Goal: Task Accomplishment & Management: Use online tool/utility

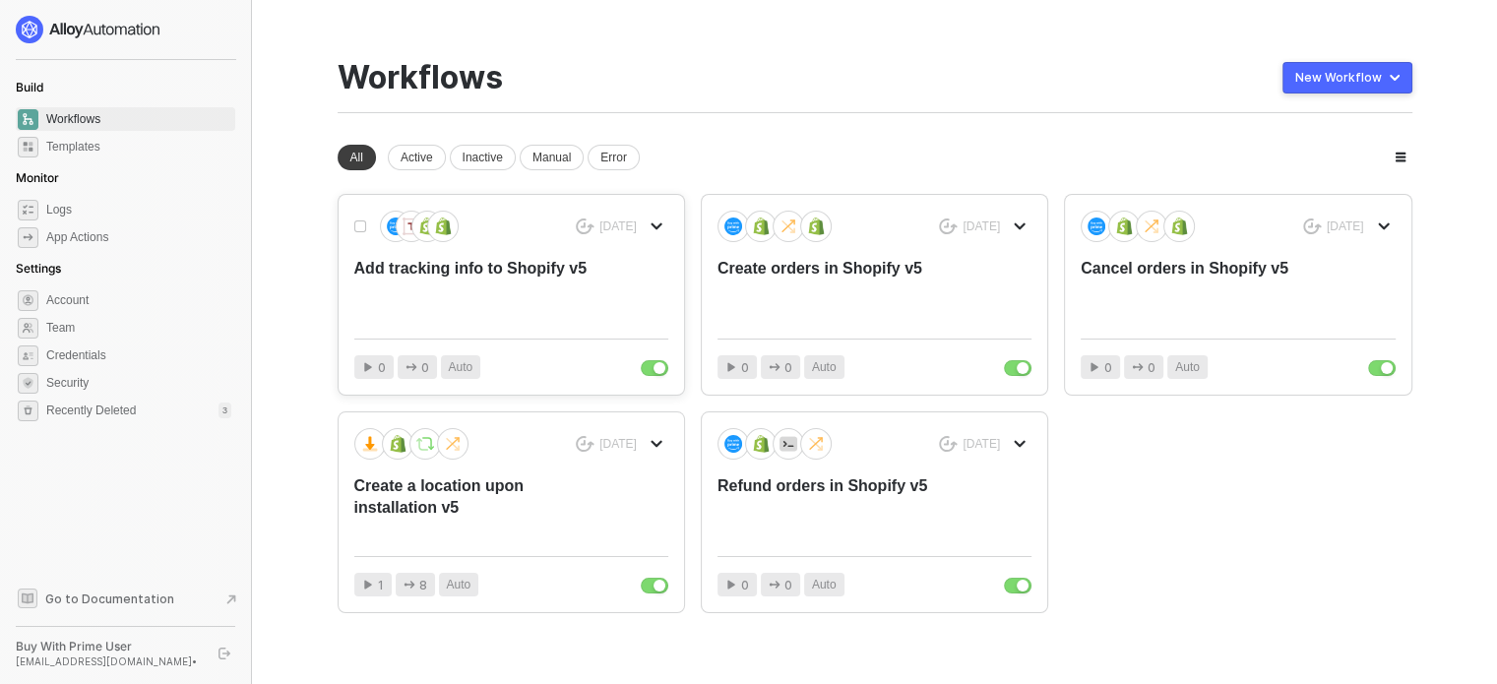
click at [525, 290] on div "Add tracking info to Shopify v5" at bounding box center [479, 290] width 251 height 65
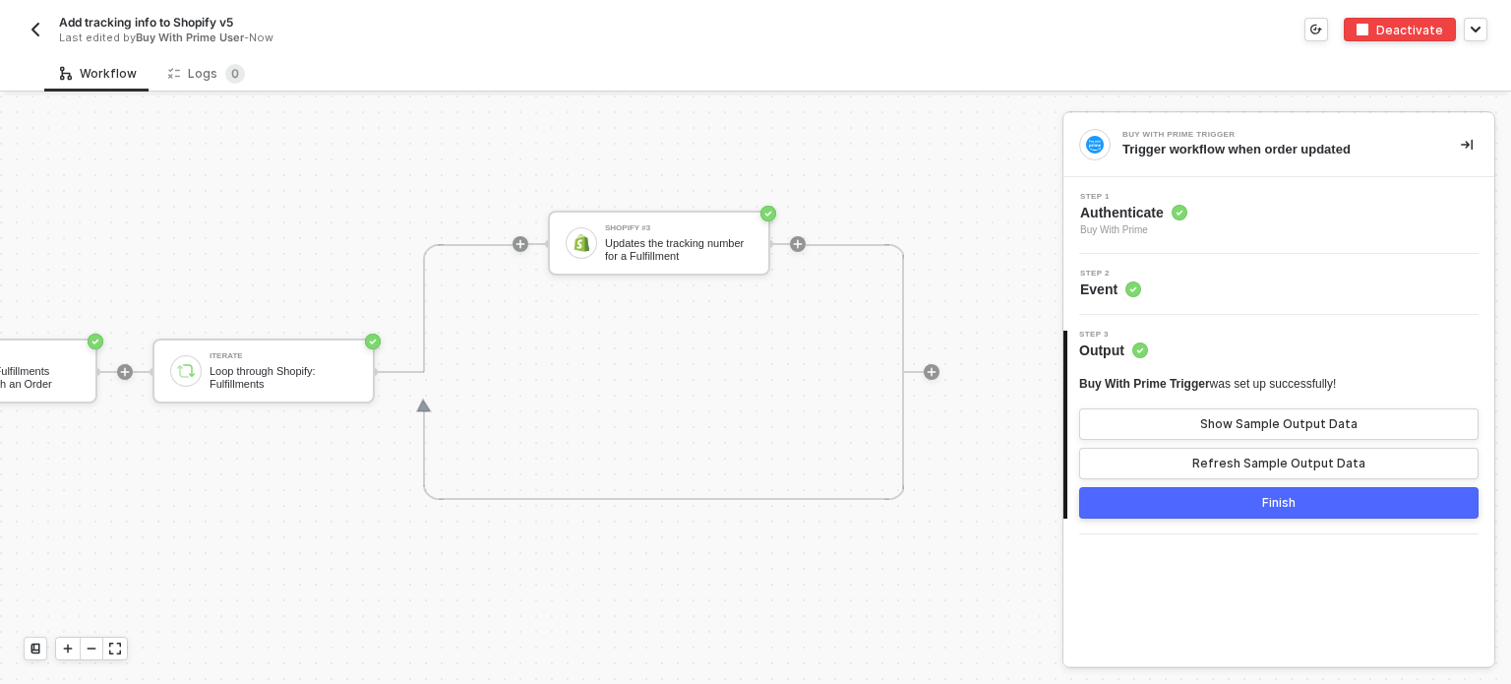
scroll to position [0, 996]
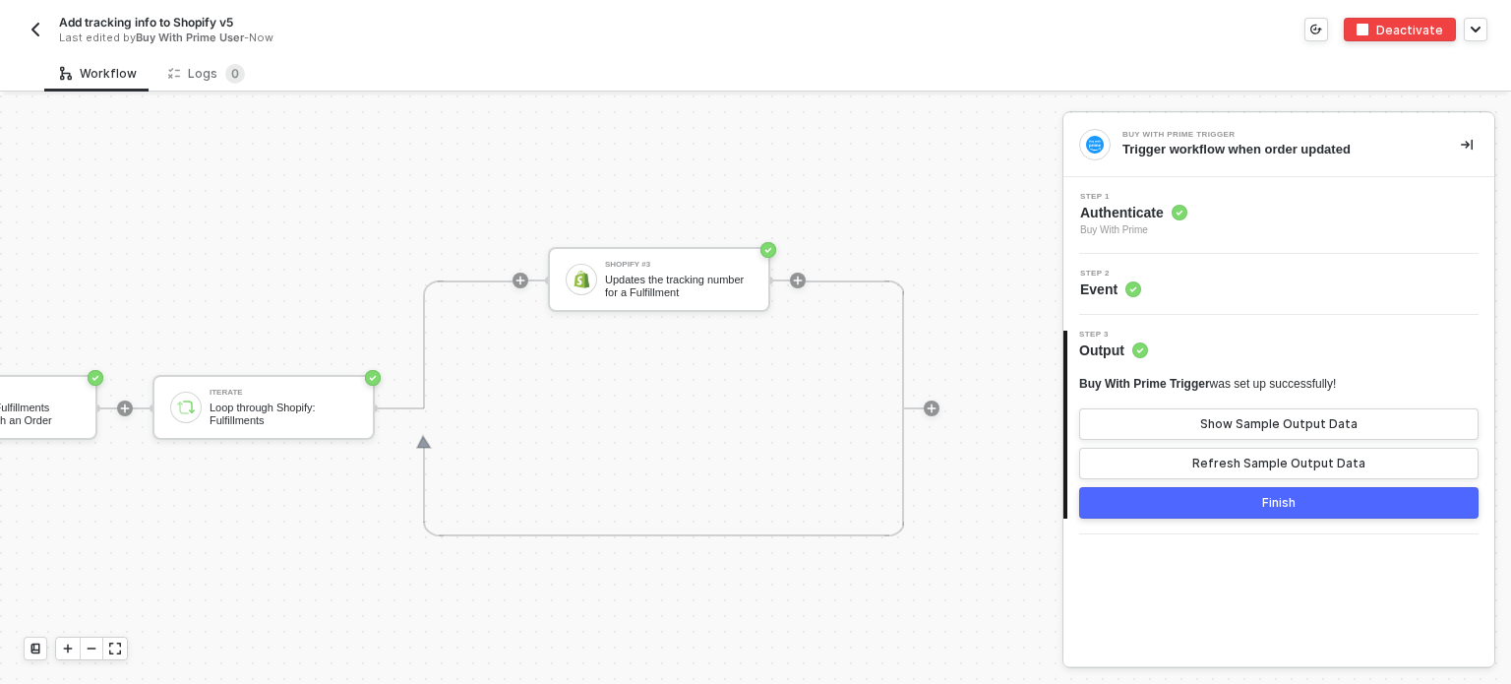
click at [36, 23] on img "button" at bounding box center [36, 30] width 16 height 16
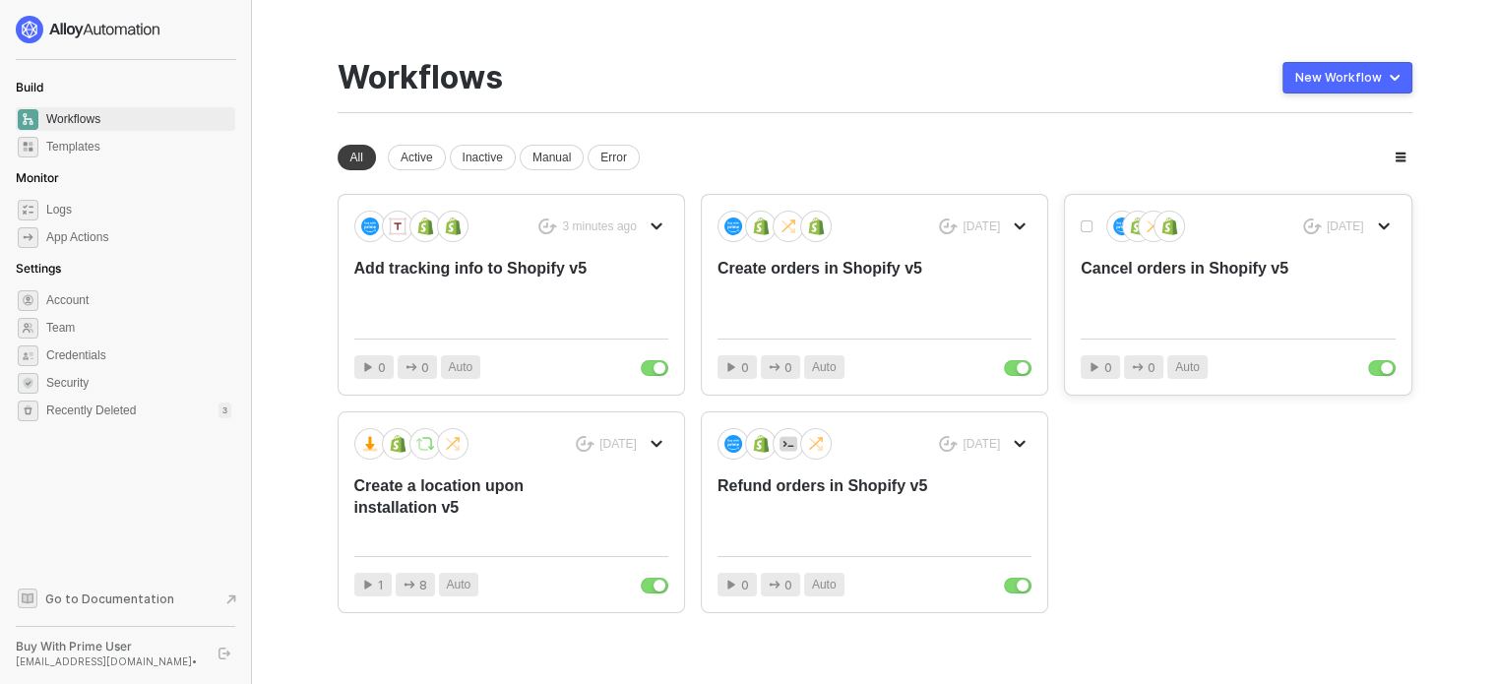
click at [1378, 231] on button "button" at bounding box center [1384, 227] width 24 height 24
click at [79, 240] on div "App Actions" at bounding box center [77, 237] width 62 height 17
click at [516, 275] on div "Add tracking info to Shopify v5" at bounding box center [479, 290] width 251 height 65
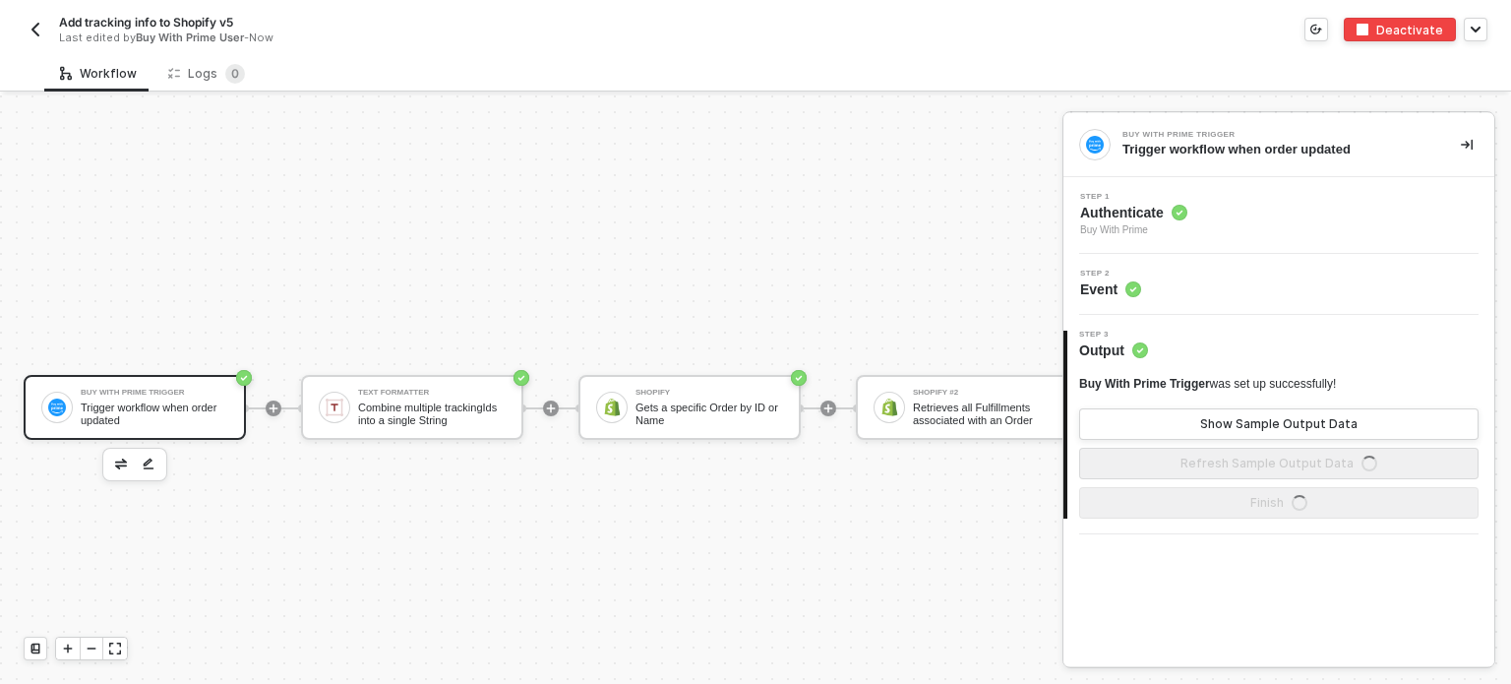
scroll to position [51, 0]
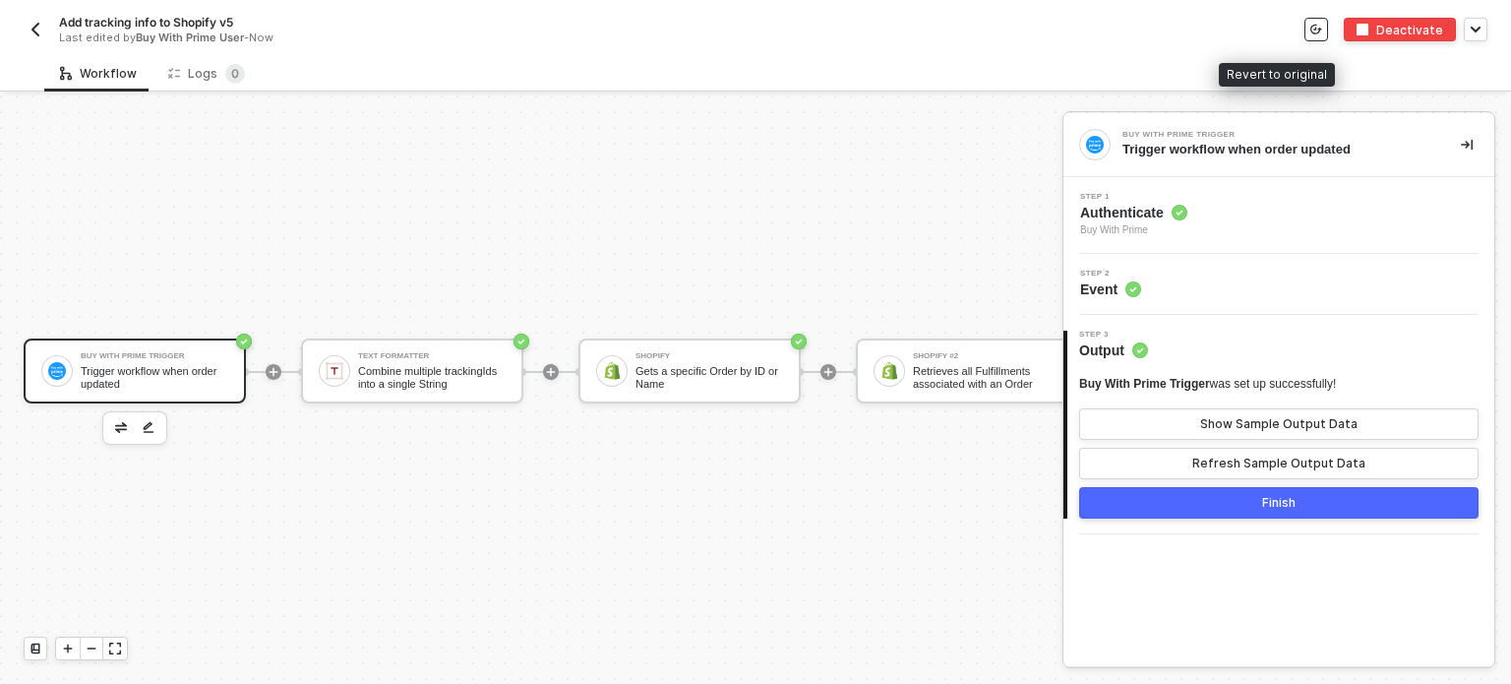
click at [1322, 31] on icon "icon-versioning" at bounding box center [1317, 30] width 12 height 12
click at [1415, 31] on div "Deactivate" at bounding box center [1410, 30] width 67 height 17
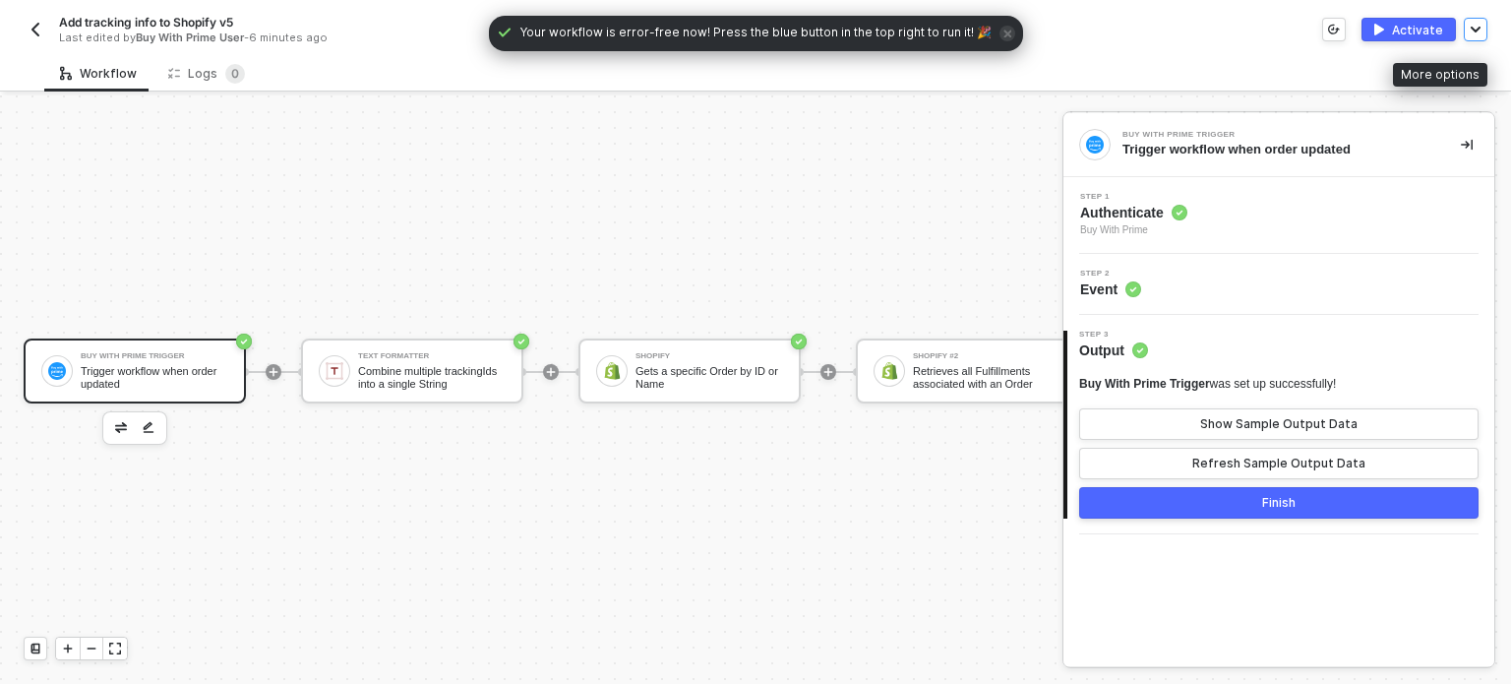
click at [1477, 26] on button "button" at bounding box center [1476, 30] width 24 height 24
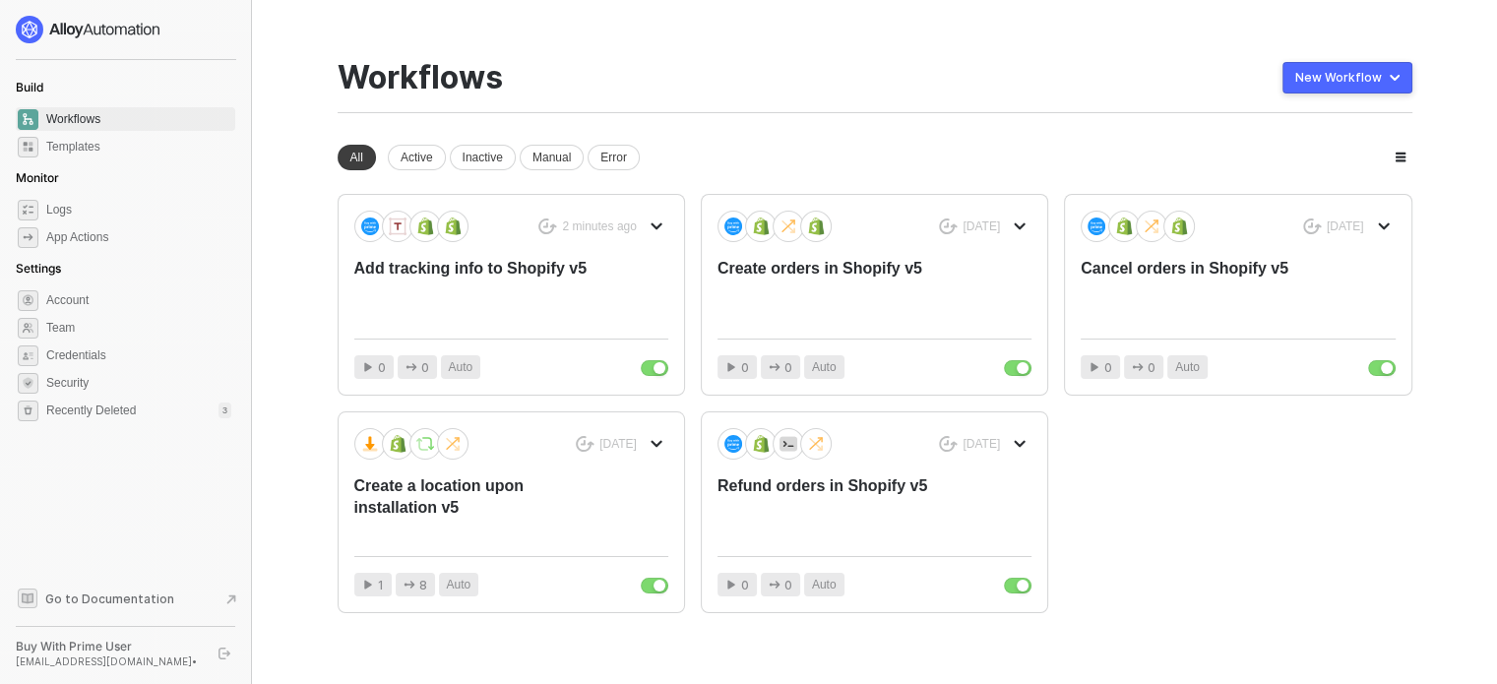
click at [377, 87] on div "Workflows" at bounding box center [419, 77] width 165 height 37
click at [57, 149] on span "Templates" at bounding box center [138, 147] width 185 height 24
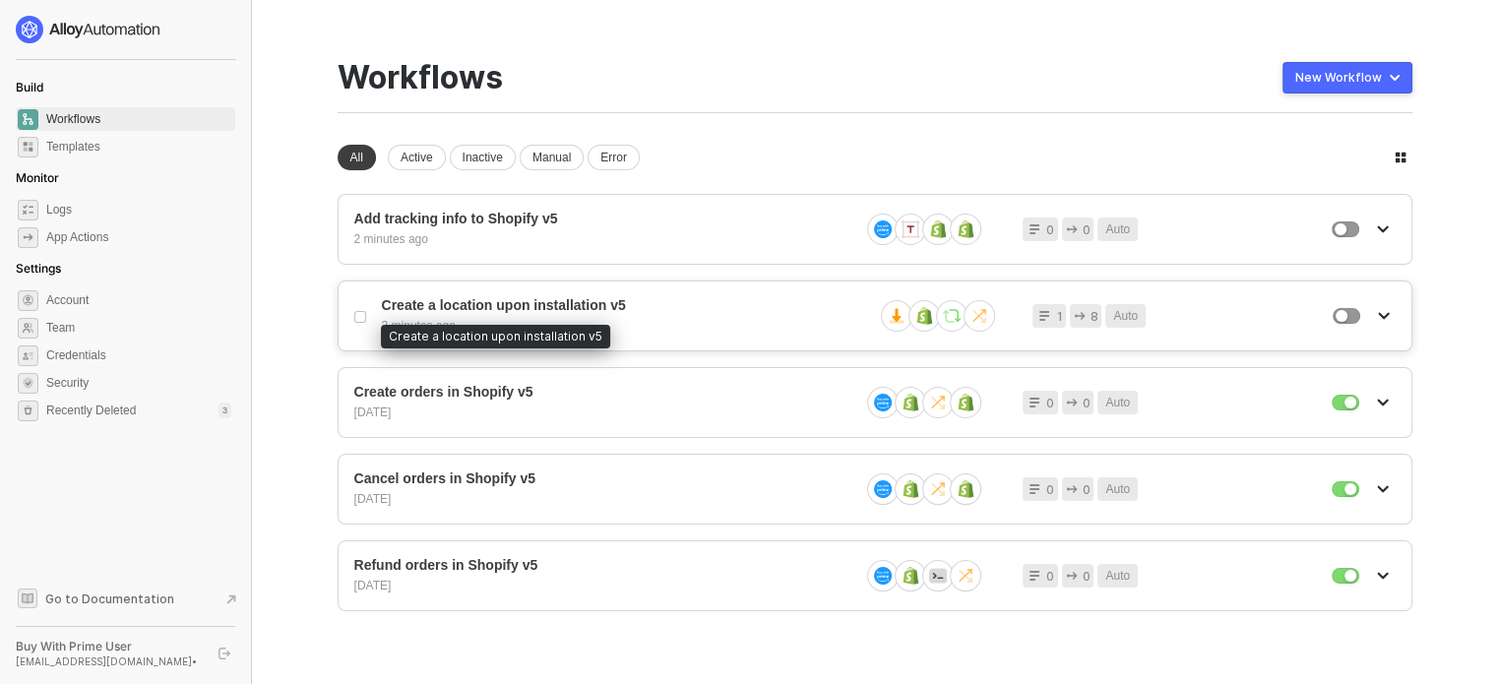
click at [466, 303] on span "Create a location upon installation v5" at bounding box center [620, 305] width 476 height 17
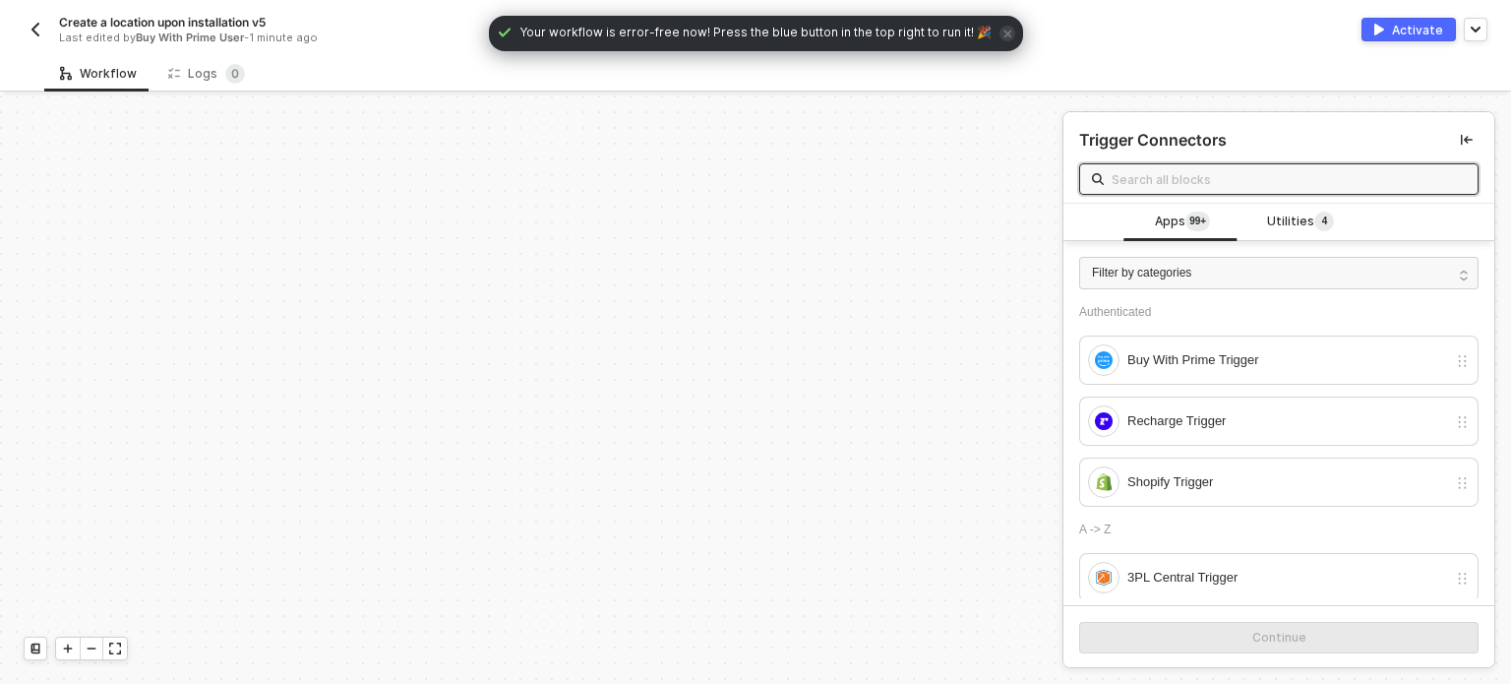
scroll to position [417, 0]
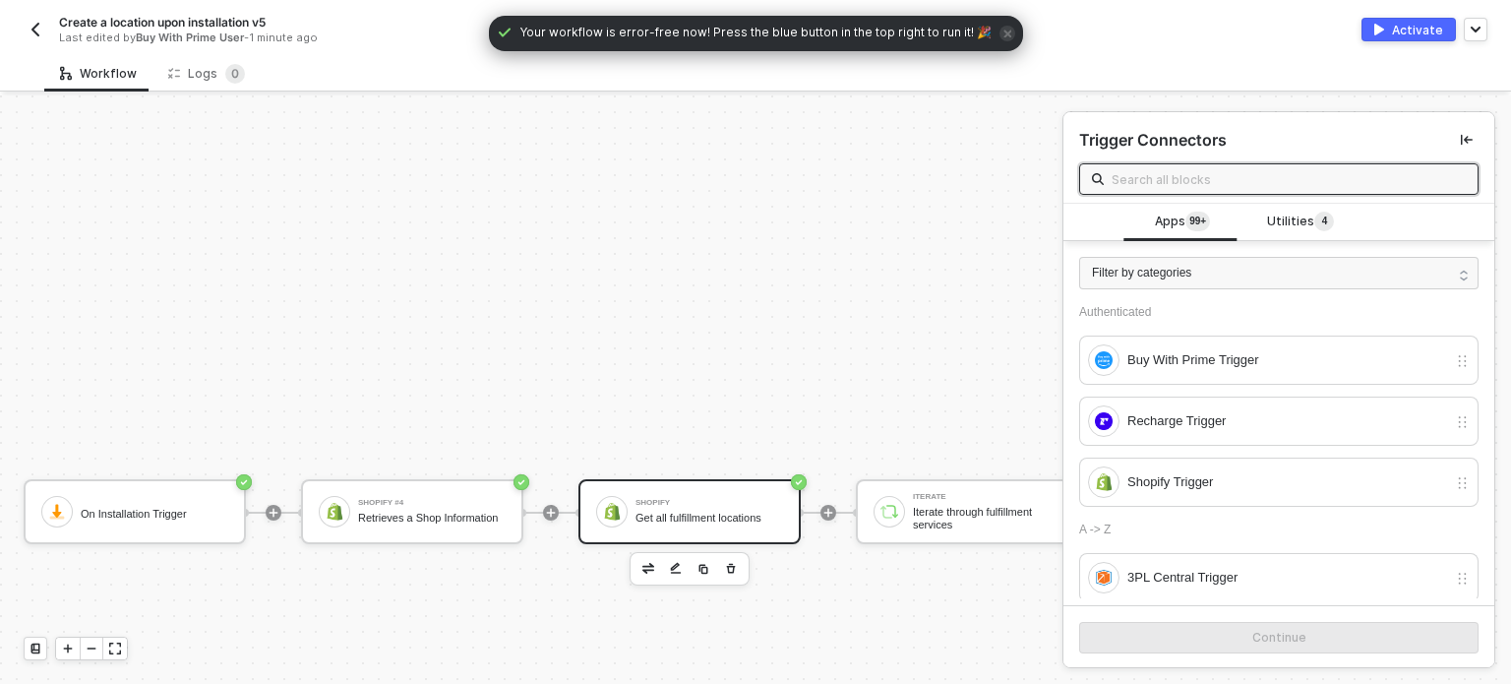
click at [669, 521] on div "Get all fulfillment locations" at bounding box center [710, 518] width 148 height 13
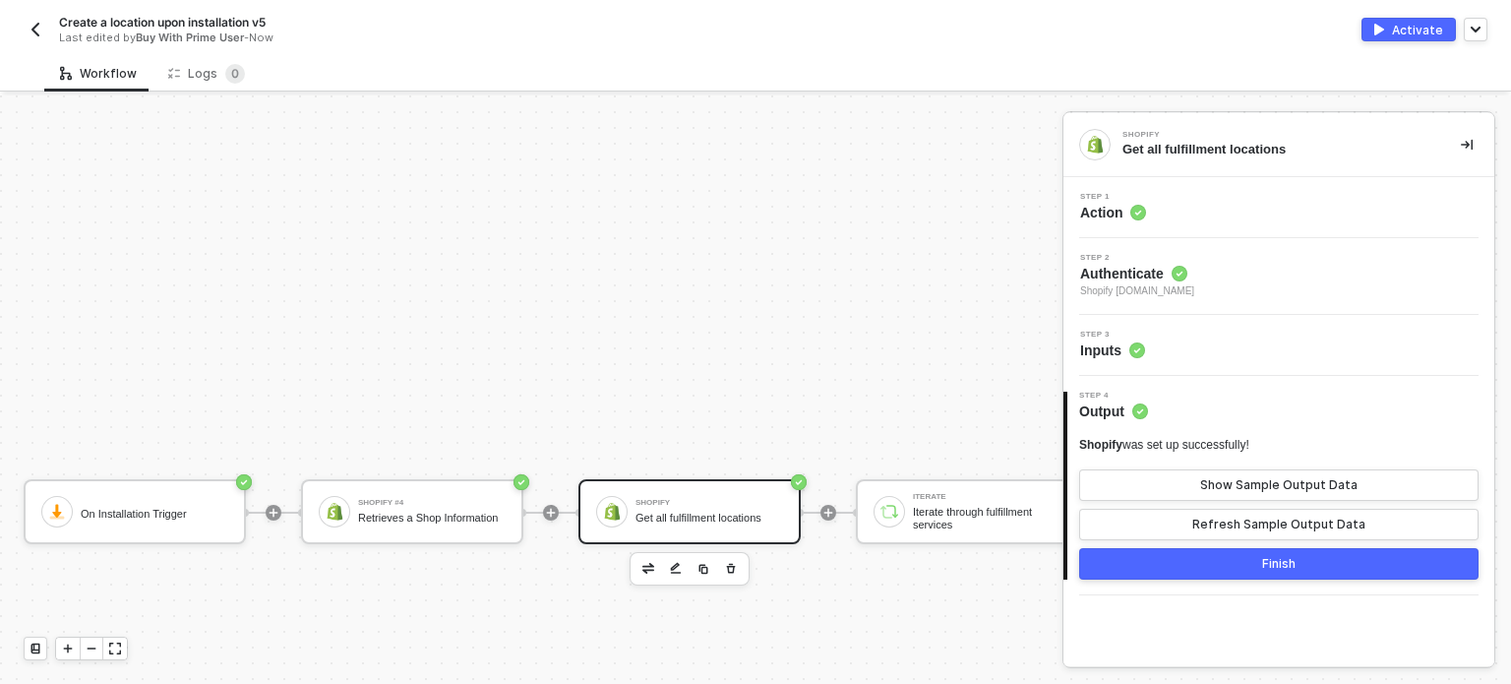
click at [1393, 25] on button "Activate" at bounding box center [1409, 30] width 94 height 24
click at [1393, 25] on div "Deactivate" at bounding box center [1410, 30] width 67 height 17
click at [1407, 28] on div "Activate" at bounding box center [1417, 30] width 51 height 17
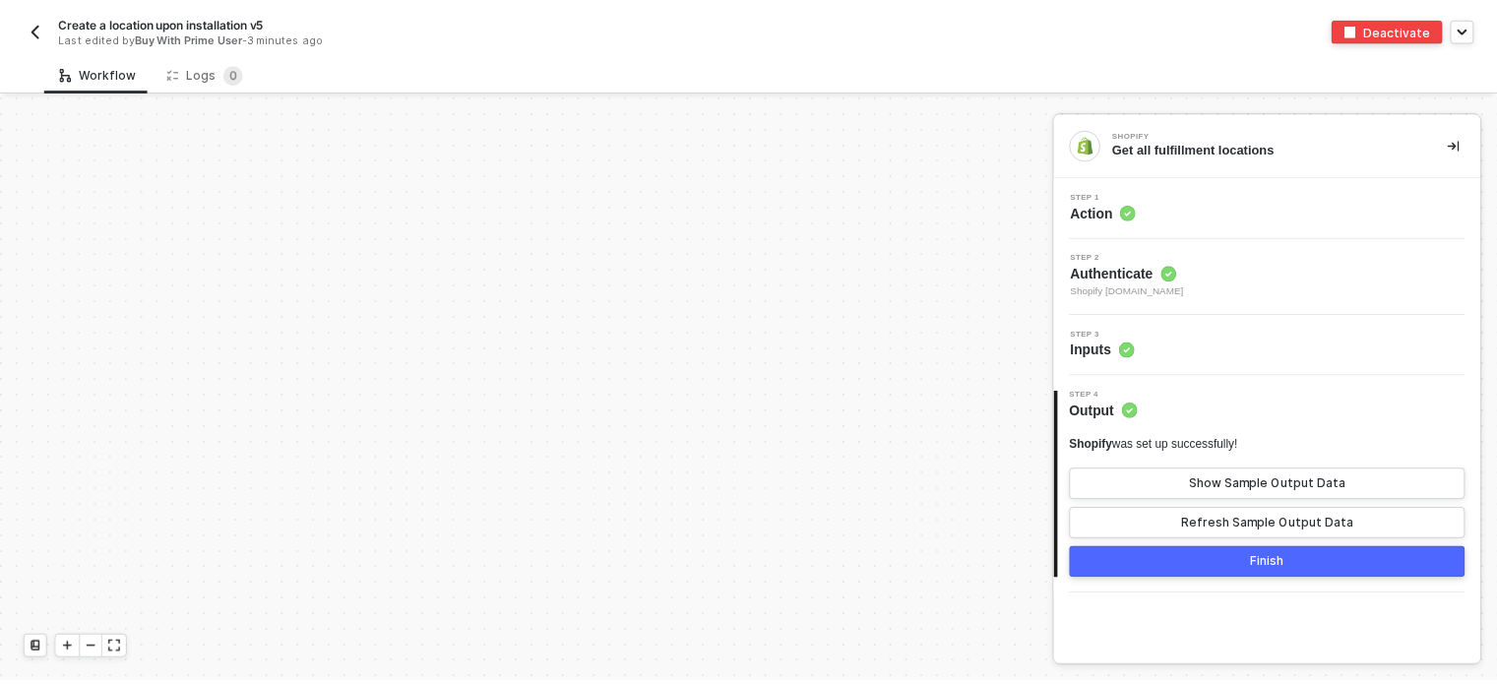
scroll to position [0, 0]
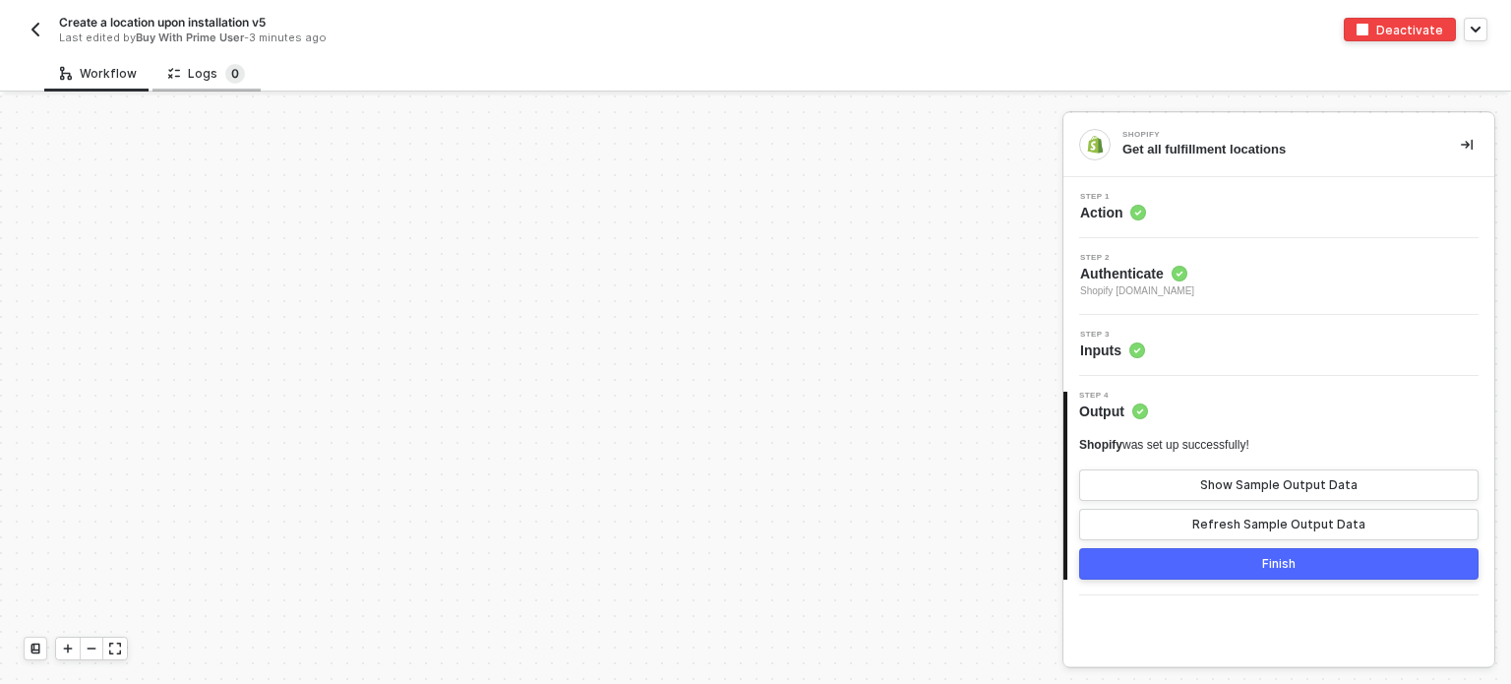
click at [227, 73] on sup "0" at bounding box center [235, 74] width 20 height 20
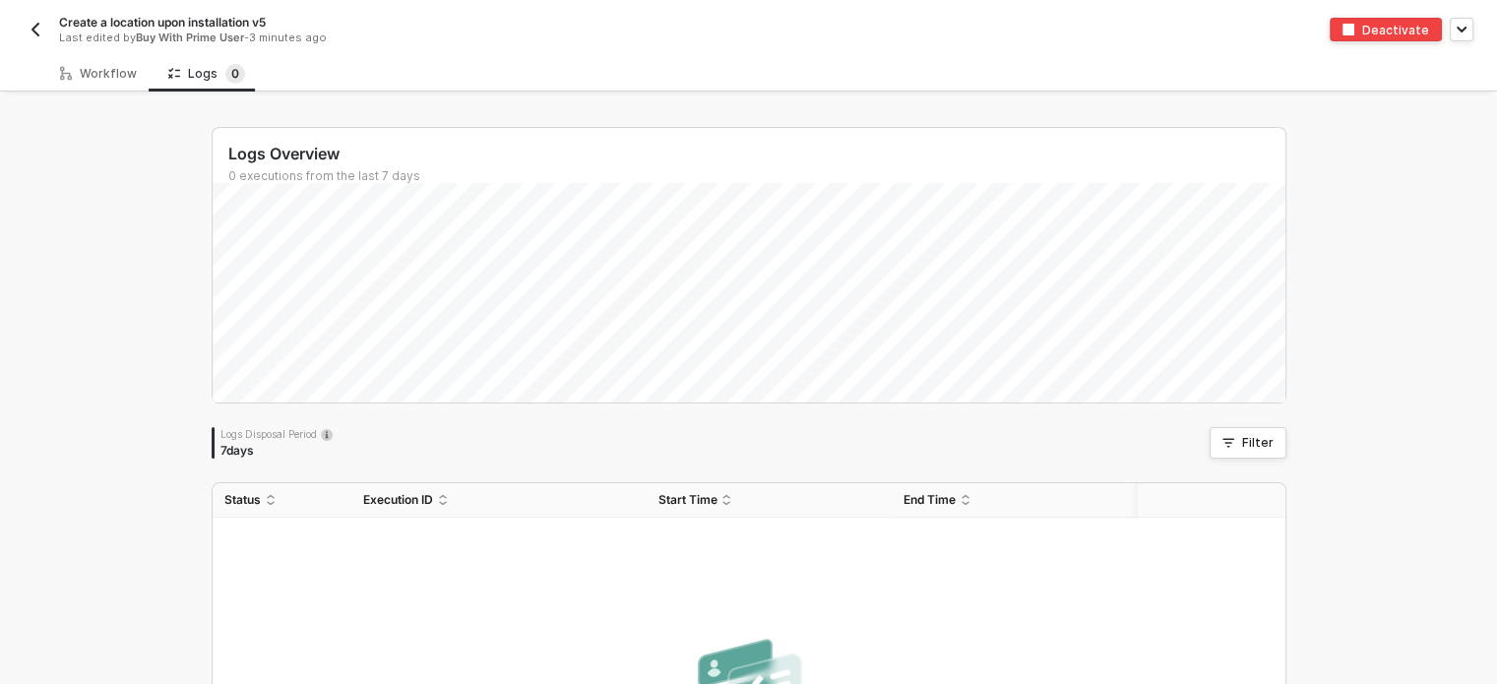
click at [36, 22] on img "button" at bounding box center [36, 30] width 16 height 16
